Goal: Find specific page/section: Find specific page/section

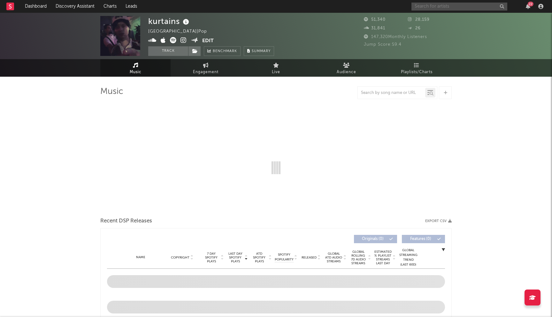
click at [428, 3] on input "text" at bounding box center [460, 7] width 96 height 8
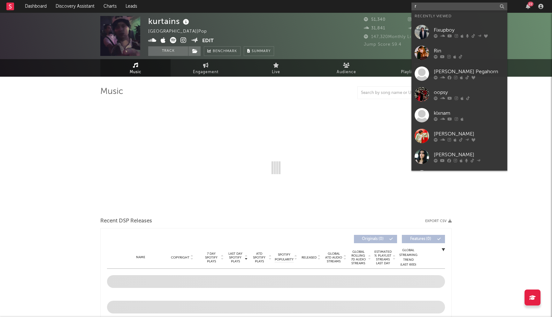
type input "re"
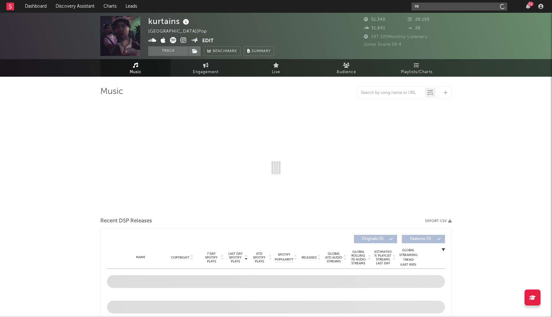
select select "6m"
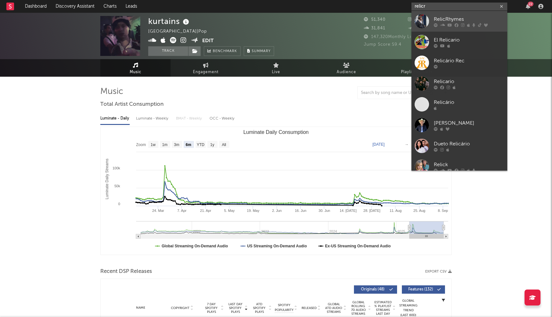
type input "relicr"
click at [441, 22] on div "RelicRhymes" at bounding box center [469, 19] width 70 height 8
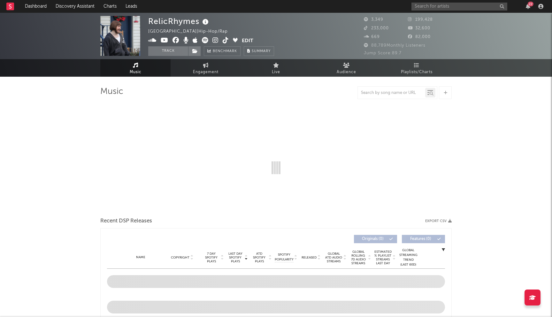
select select "6m"
